Goal: Check status: Check status

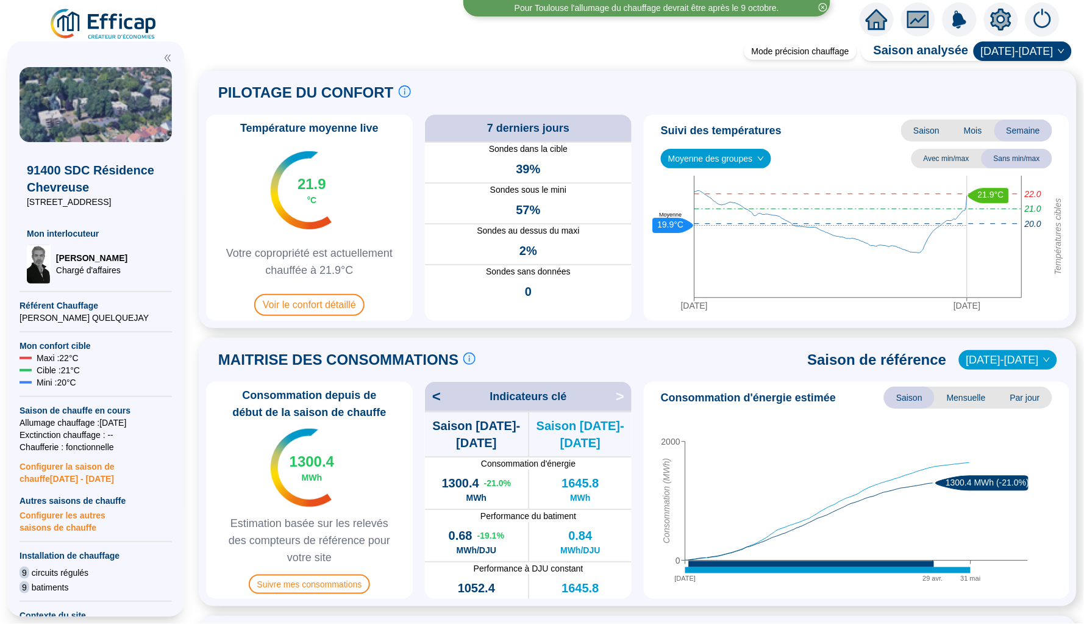
click at [739, 163] on span "Moyenne des groupes" at bounding box center [716, 158] width 96 height 18
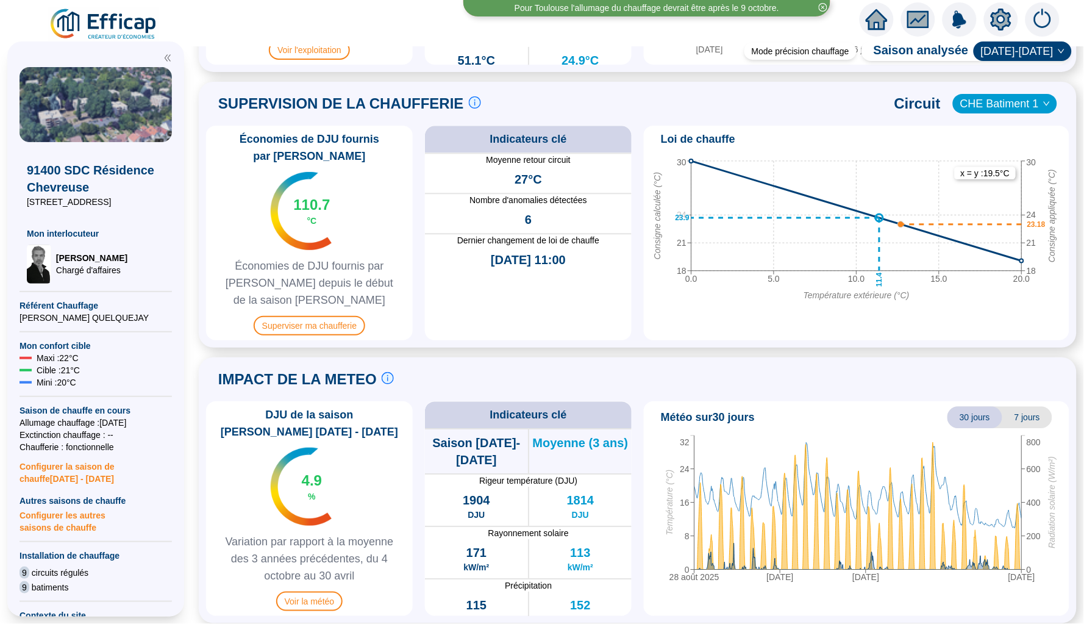
scroll to position [786, 0]
click at [315, 323] on span "Superviser ma chaufferie" at bounding box center [310, 327] width 112 height 20
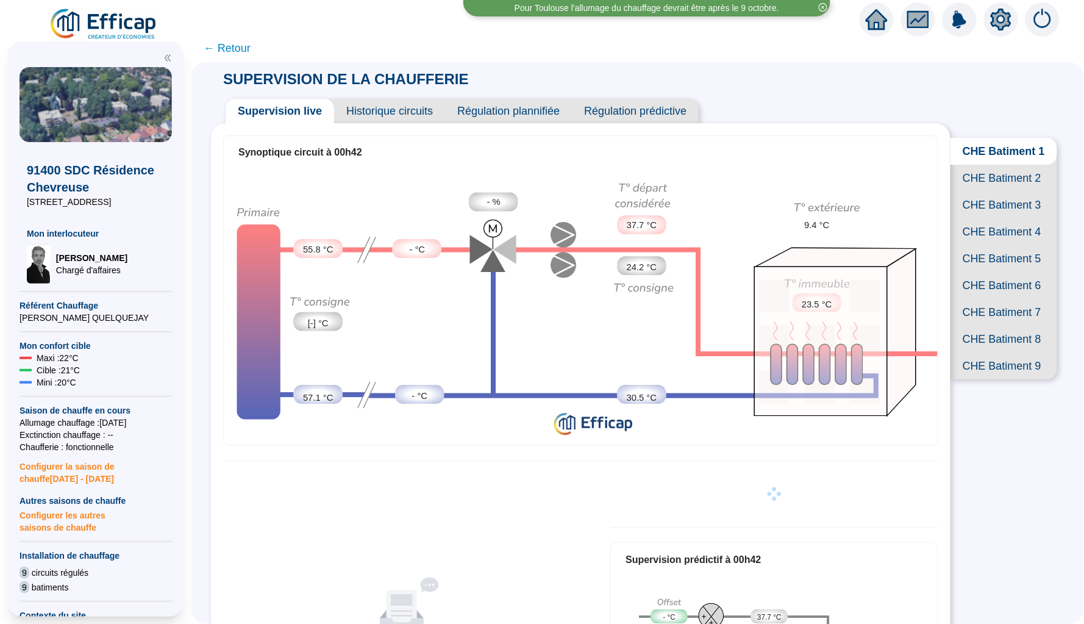
scroll to position [26, 0]
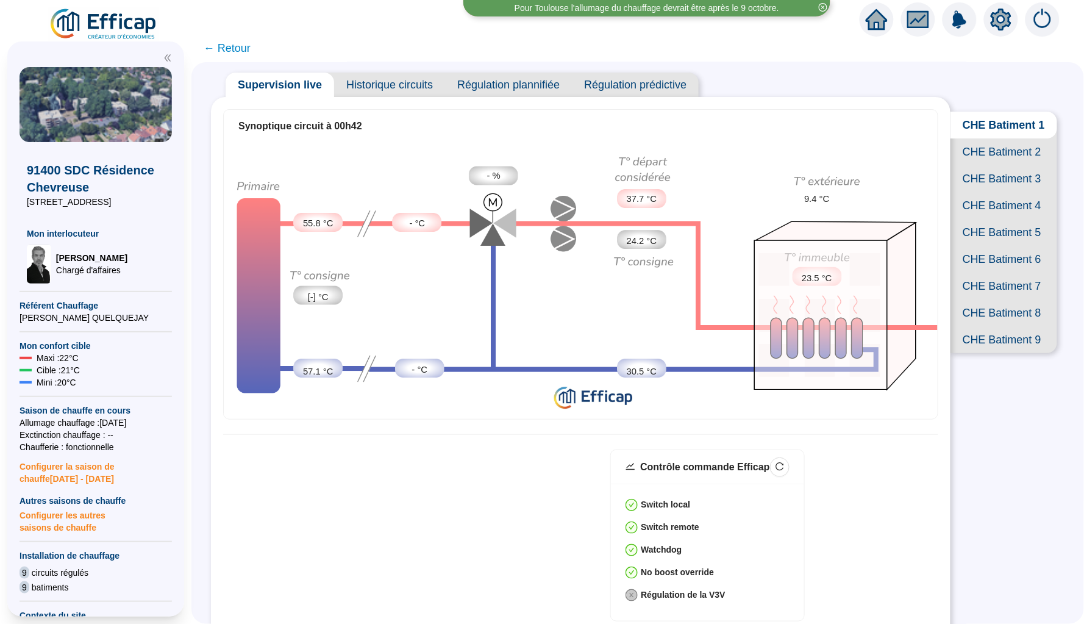
click at [1014, 342] on span "CHE Batiment 9" at bounding box center [1004, 339] width 107 height 27
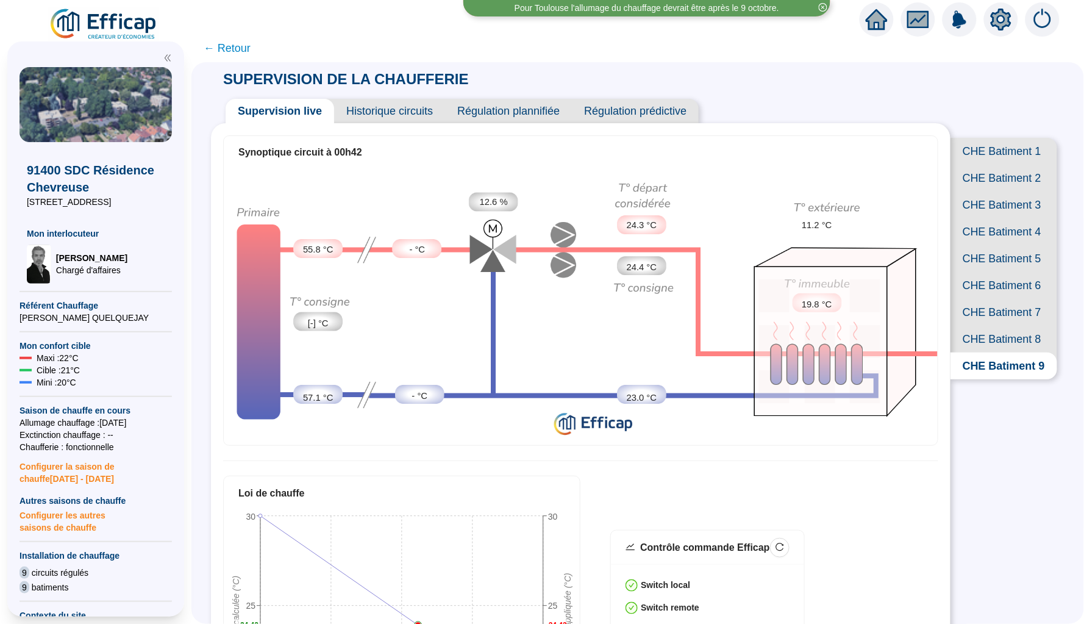
click at [399, 115] on span "Historique circuits" at bounding box center [389, 111] width 111 height 24
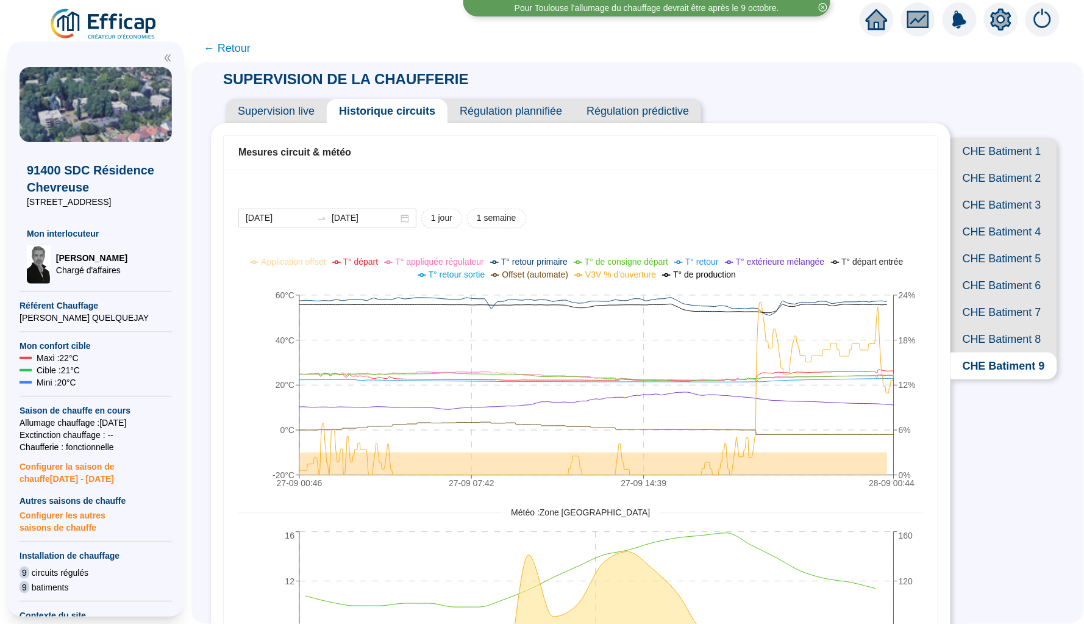
click at [989, 304] on span "CHE Batiment 7" at bounding box center [1004, 312] width 107 height 27
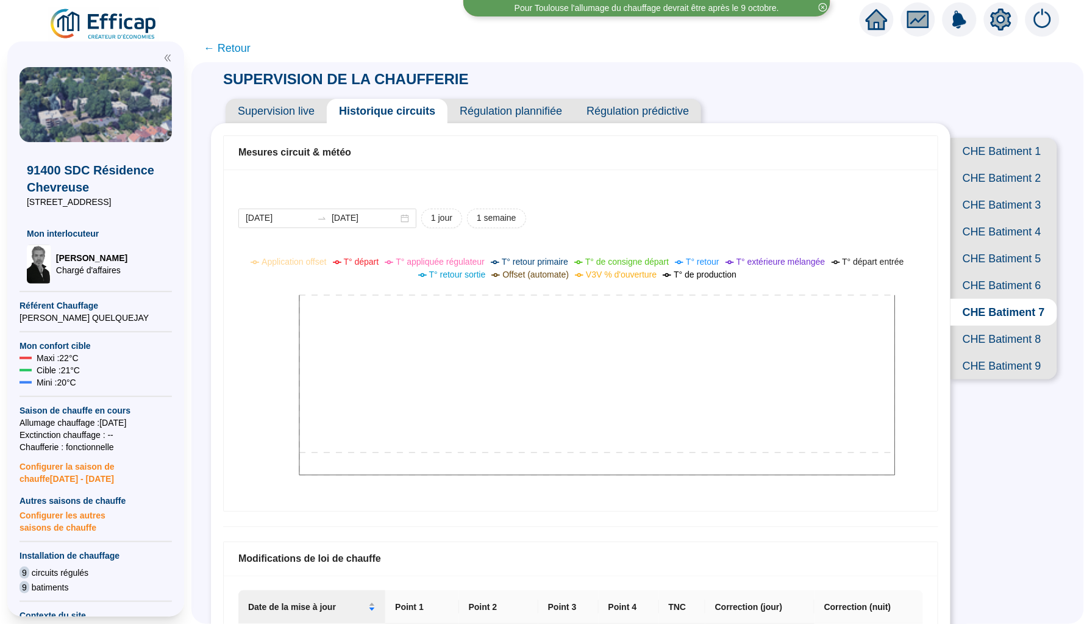
click at [989, 326] on span "CHE Batiment 8" at bounding box center [1004, 339] width 107 height 27
